Goal: Transaction & Acquisition: Obtain resource

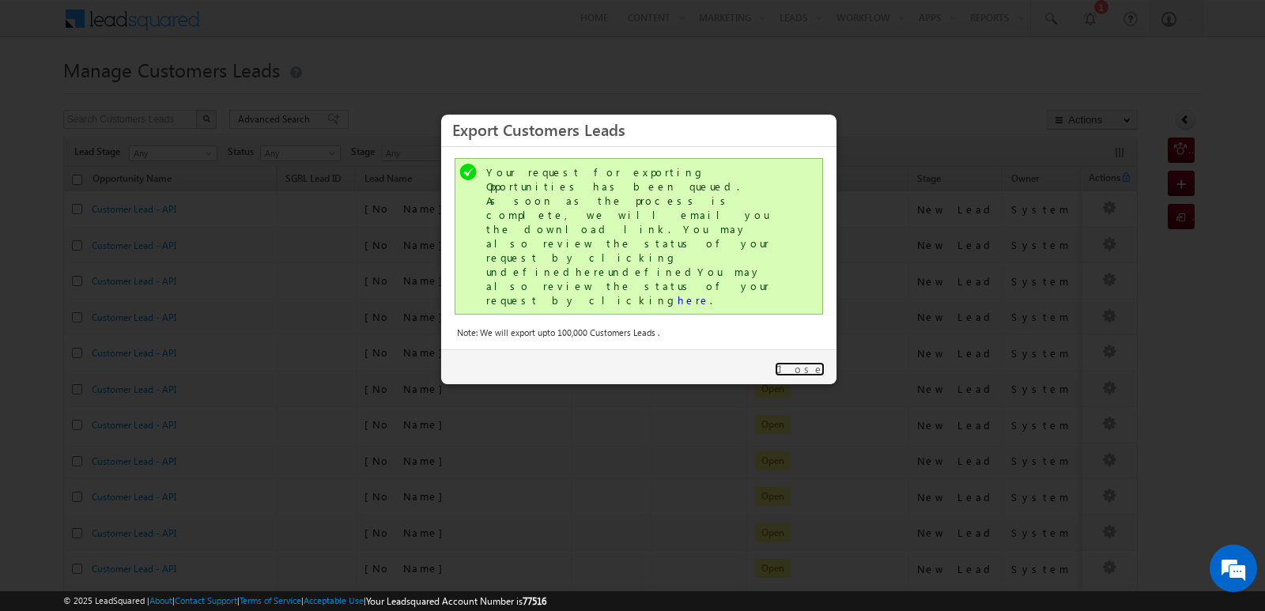
click at [819, 362] on link "Close" at bounding box center [800, 369] width 50 height 14
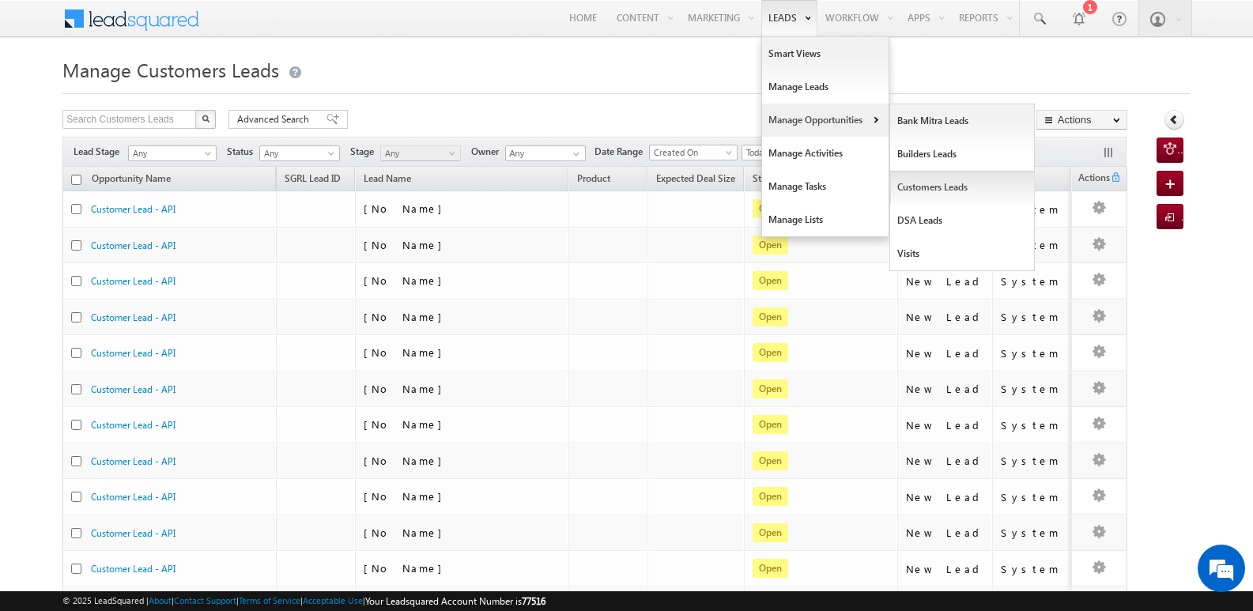
click at [937, 186] on link "Customers Leads" at bounding box center [962, 187] width 145 height 33
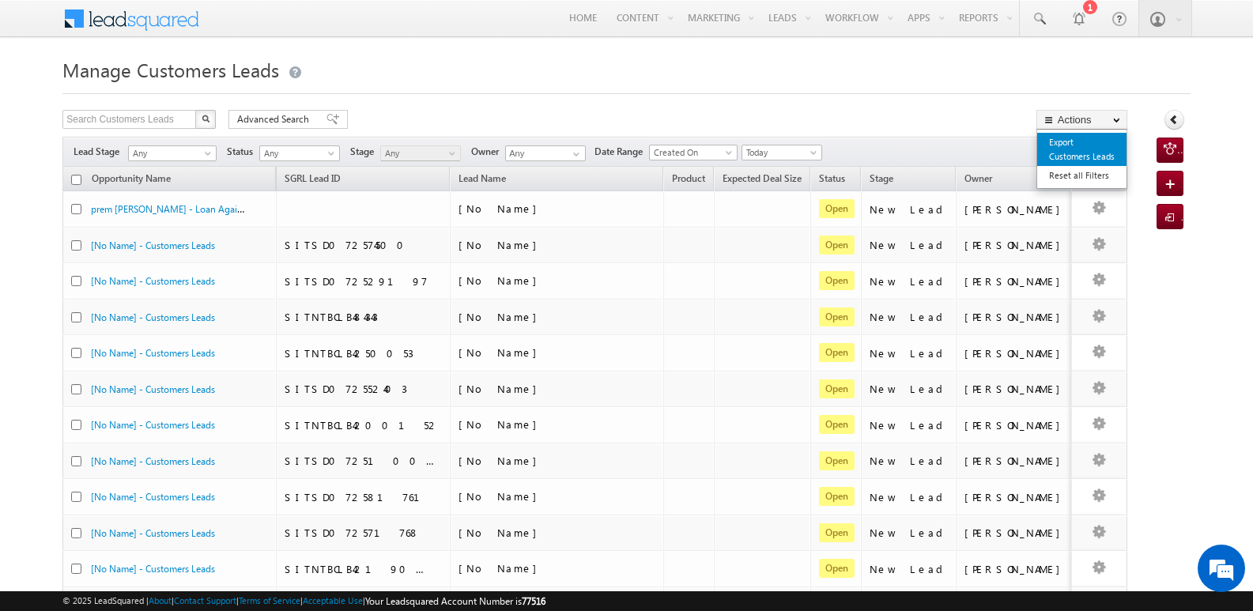
click at [1066, 139] on link "Export Customers Leads" at bounding box center [1082, 149] width 89 height 33
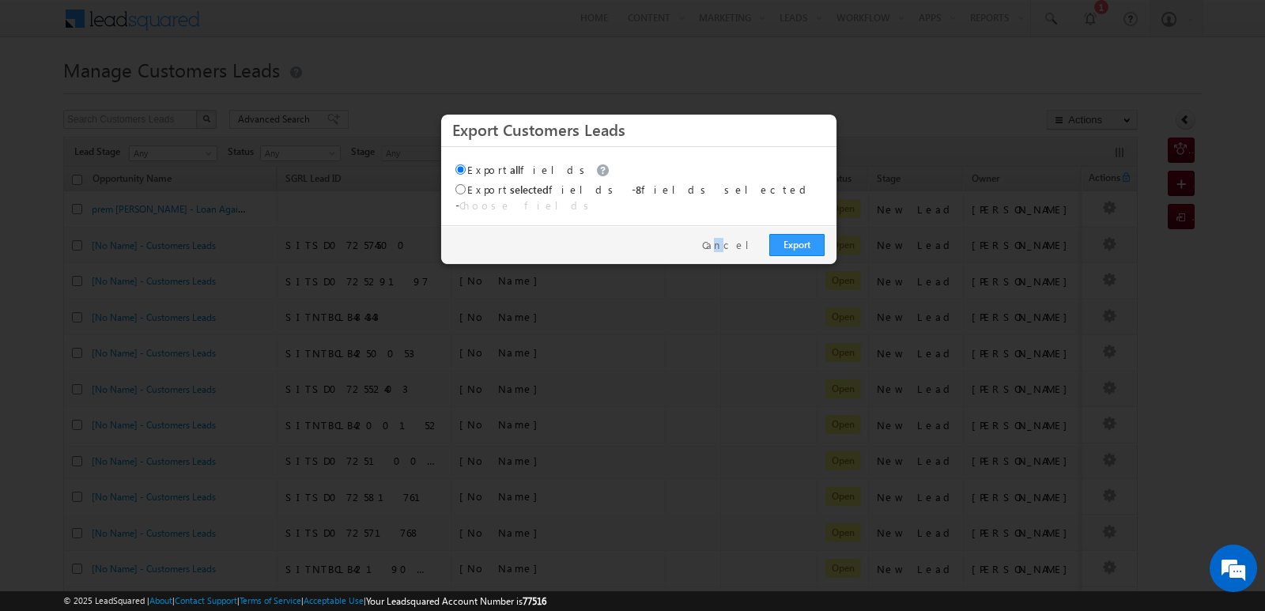
click at [745, 225] on div "Export Cancel" at bounding box center [638, 244] width 395 height 39
click at [745, 238] on link "Cancel" at bounding box center [731, 245] width 59 height 14
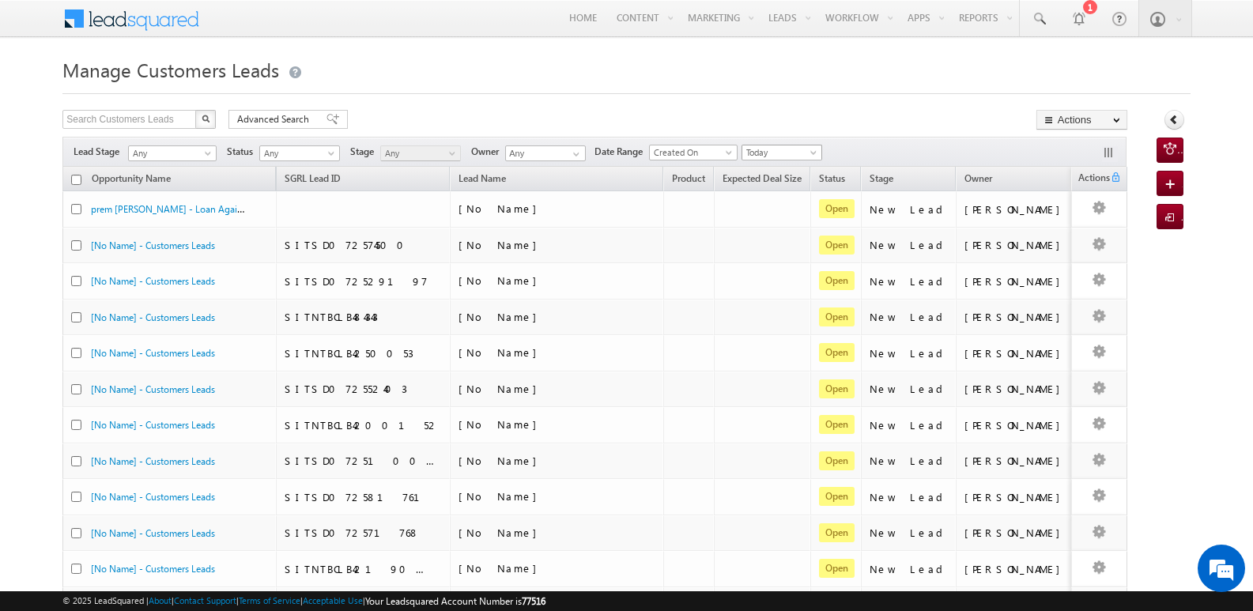
click at [753, 153] on span "Today" at bounding box center [780, 153] width 75 height 14
click at [773, 202] on link "[DATE]" at bounding box center [787, 204] width 80 height 14
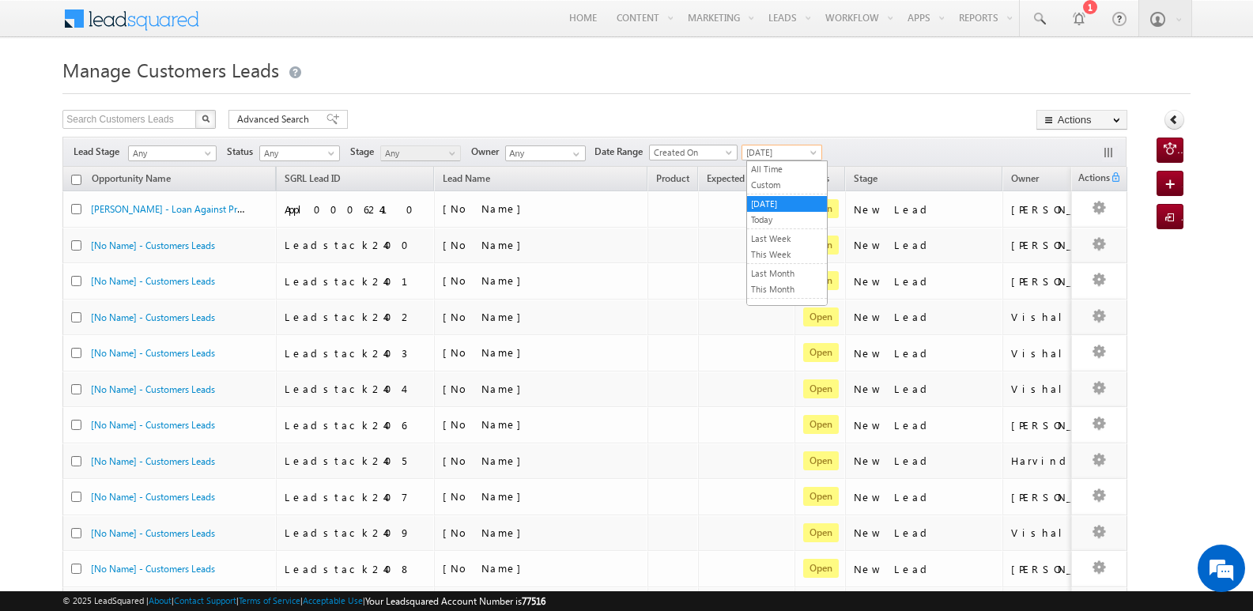
click at [785, 156] on span "[DATE]" at bounding box center [780, 153] width 75 height 14
click at [783, 216] on link "Today" at bounding box center [787, 220] width 80 height 14
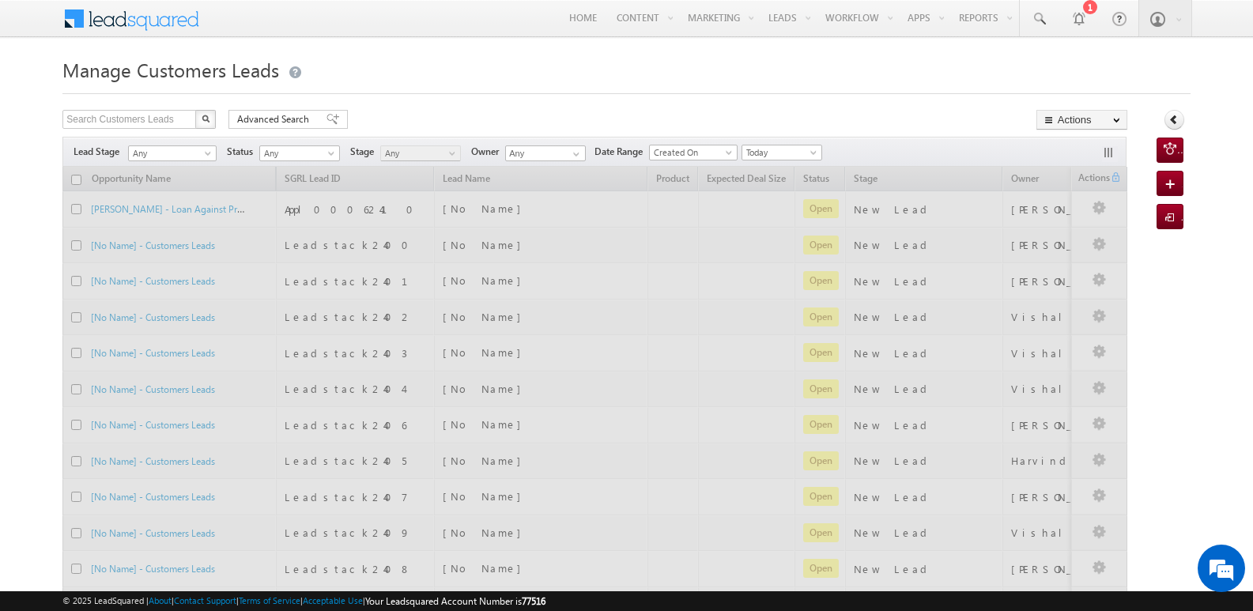
click at [892, 105] on div "Manage Customers Leads Search Customers Leads X 1798 results found Advanced Sea…" at bounding box center [626, 615] width 1129 height 1125
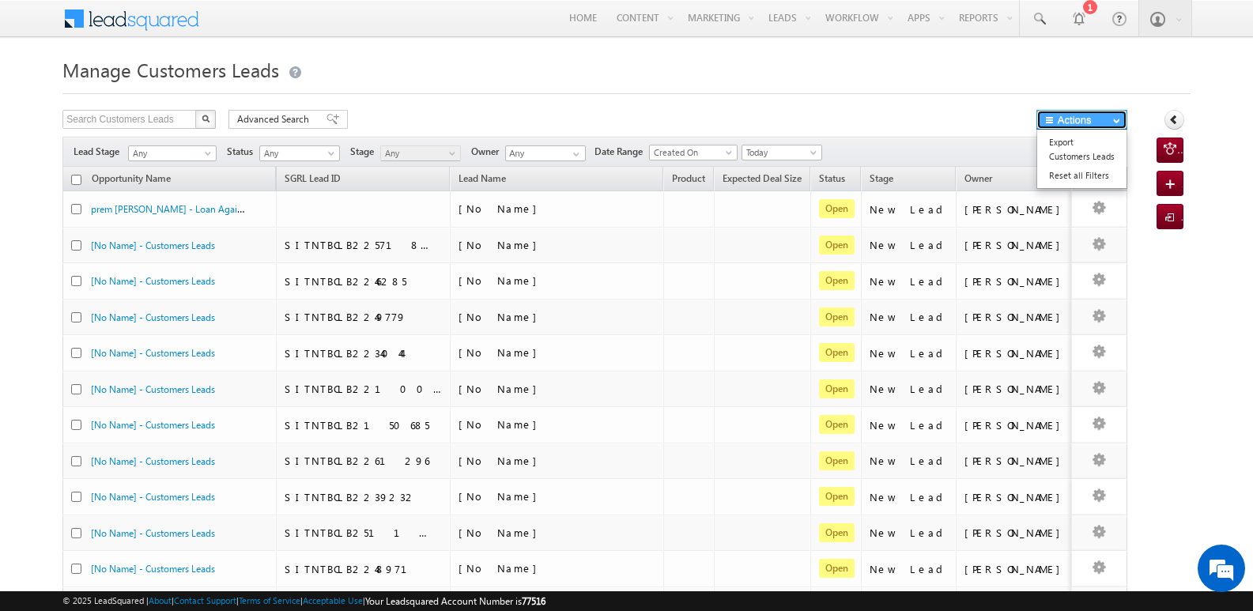
click at [1045, 123] on span "button" at bounding box center [1051, 119] width 14 height 9
click at [1072, 138] on link "Export Customers Leads" at bounding box center [1082, 149] width 89 height 33
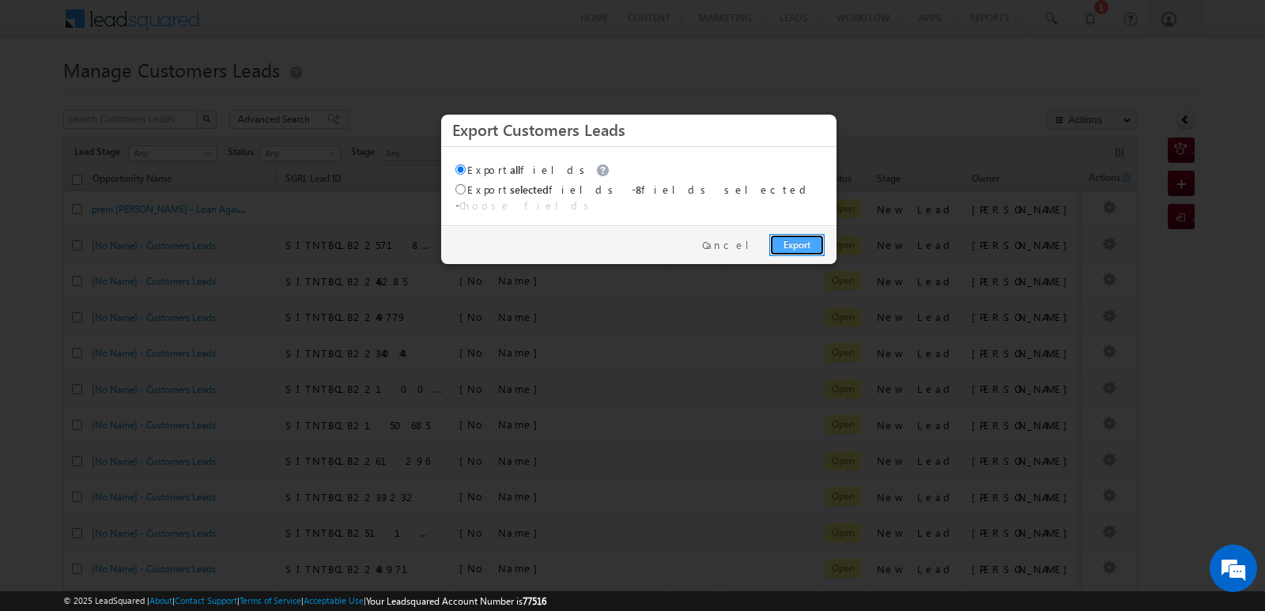
click at [803, 234] on link "Export" at bounding box center [796, 245] width 55 height 22
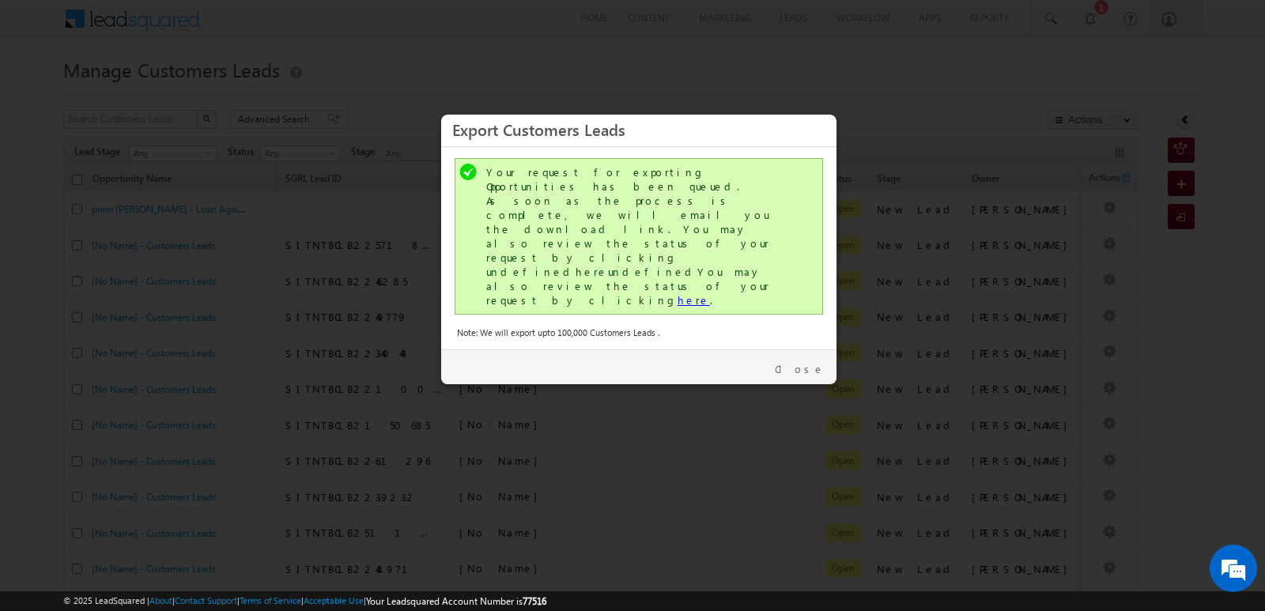
click at [678, 293] on link "here" at bounding box center [694, 299] width 32 height 13
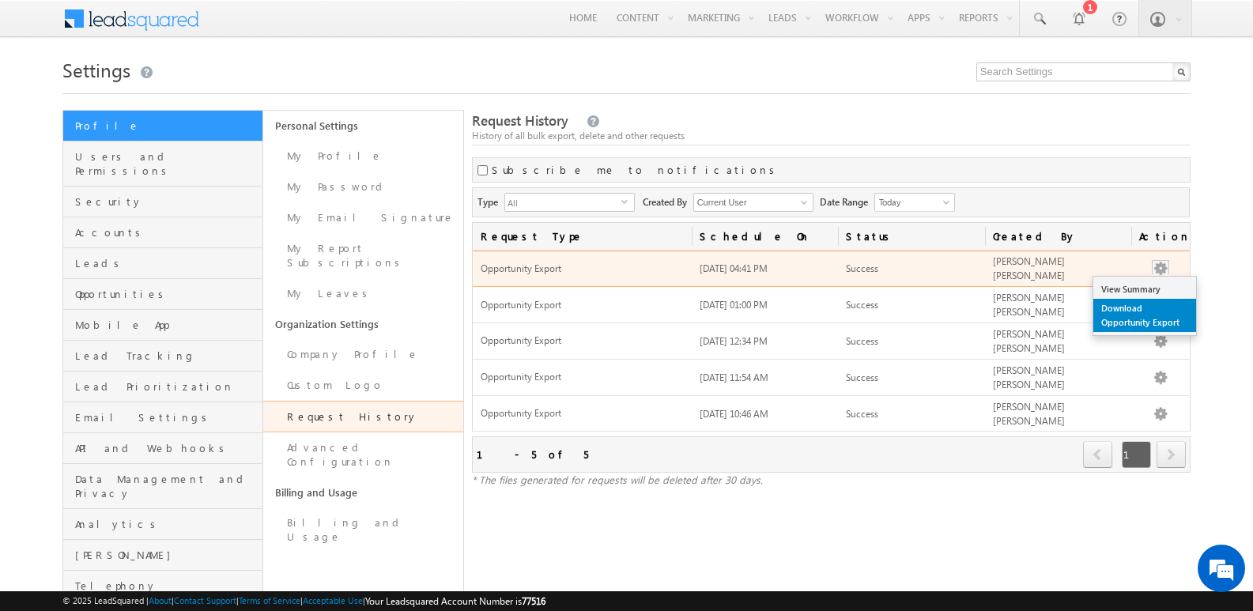
click at [1144, 312] on link "Download Opportunity Export" at bounding box center [1145, 315] width 103 height 33
